Goal: Task Accomplishment & Management: Manage account settings

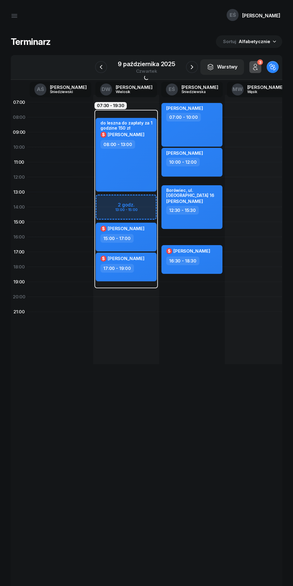
scroll to position [0, 74]
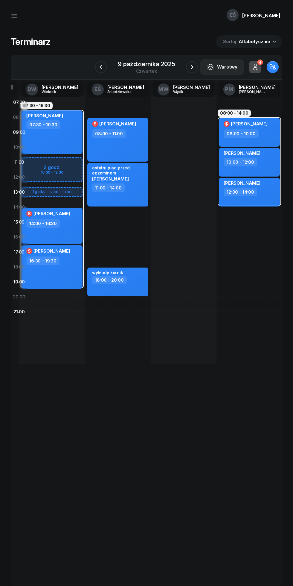
click at [193, 66] on icon "button" at bounding box center [192, 66] width 7 height 7
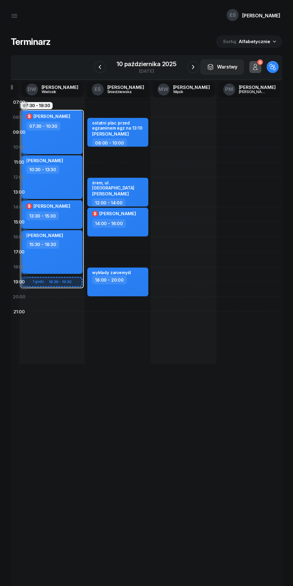
click at [100, 64] on icon "button" at bounding box center [99, 66] width 7 height 7
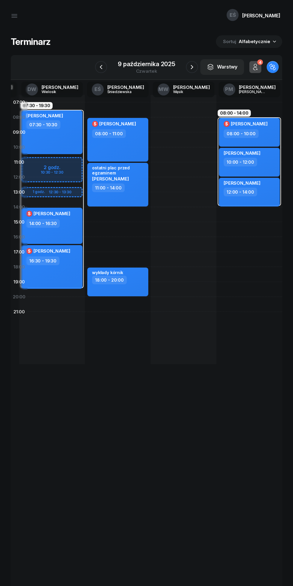
click at [101, 67] on icon "button" at bounding box center [101, 66] width 7 height 7
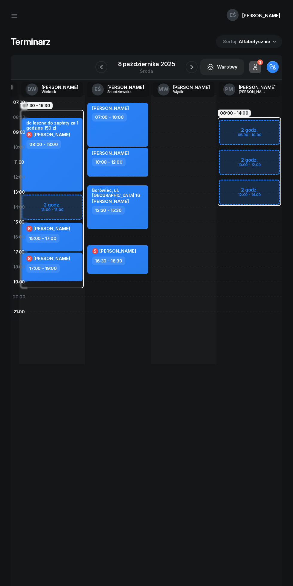
click at [192, 67] on icon "button" at bounding box center [191, 66] width 7 height 7
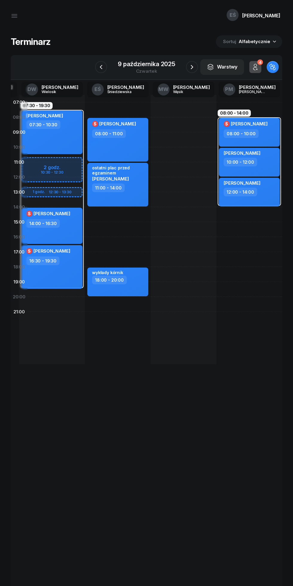
click at [129, 178] on span "[PERSON_NAME]" at bounding box center [110, 179] width 37 height 6
select select "11"
select select "14"
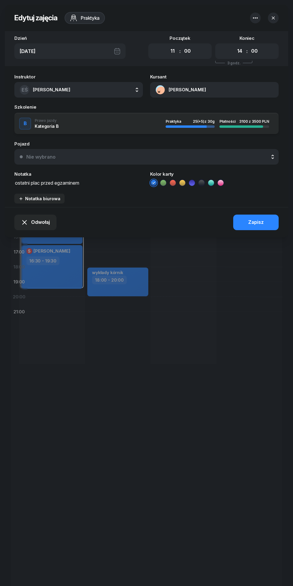
click at [103, 184] on textarea "ostatni plac przed egzaminem" at bounding box center [78, 183] width 129 height 8
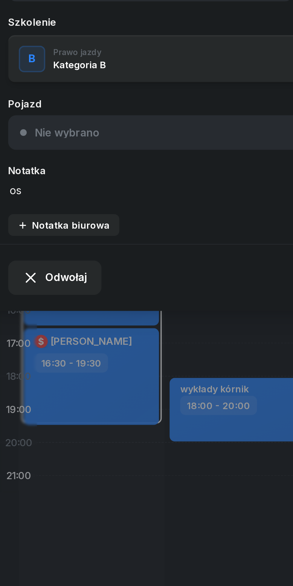
type textarea "o"
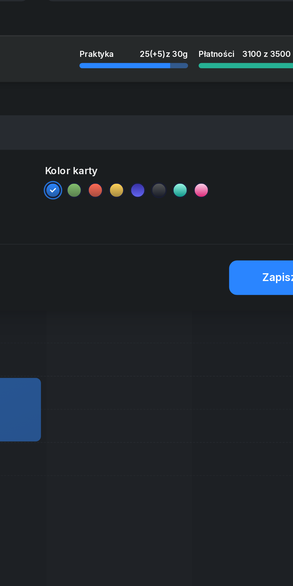
click at [253, 221] on div "Zapisz" at bounding box center [256, 223] width 16 height 8
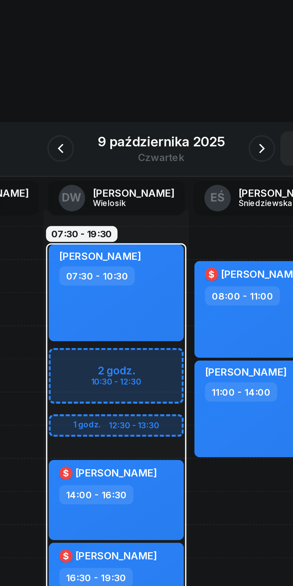
click at [103, 70] on icon "button" at bounding box center [101, 66] width 7 height 7
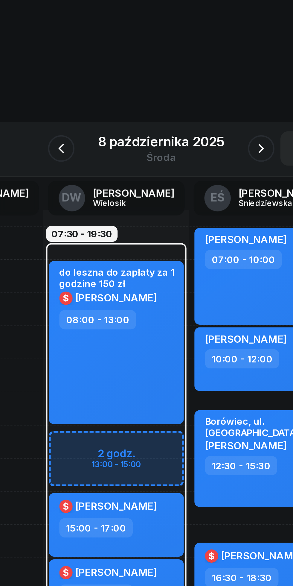
click at [103, 66] on icon "button" at bounding box center [101, 66] width 7 height 7
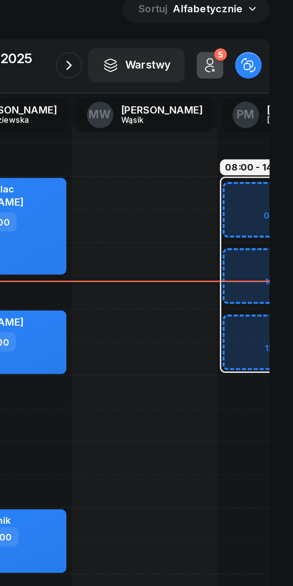
scroll to position [0, 21]
